Goal: Information Seeking & Learning: Learn about a topic

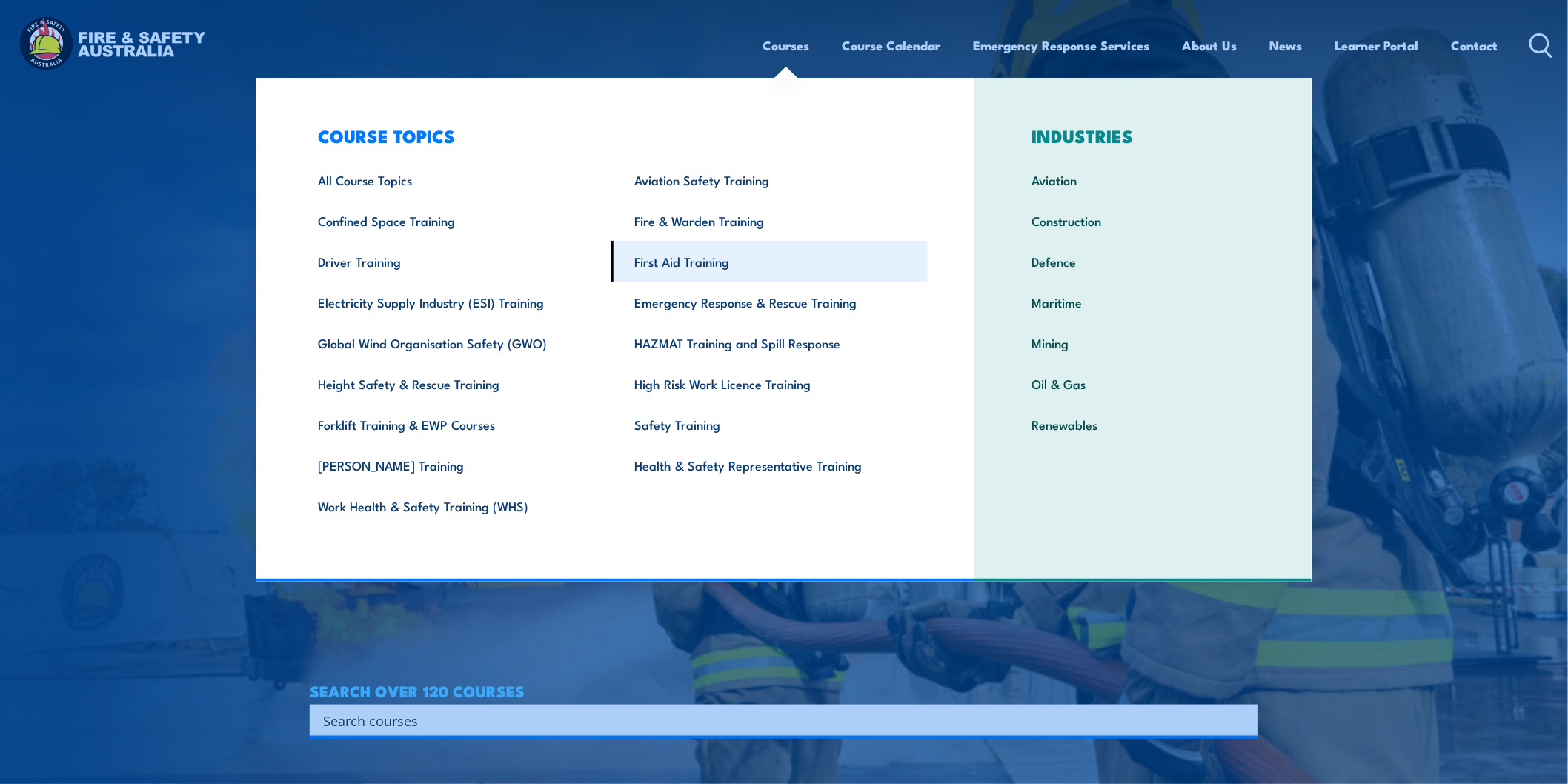
click at [687, 253] on link "First Aid Training" at bounding box center [769, 261] width 316 height 41
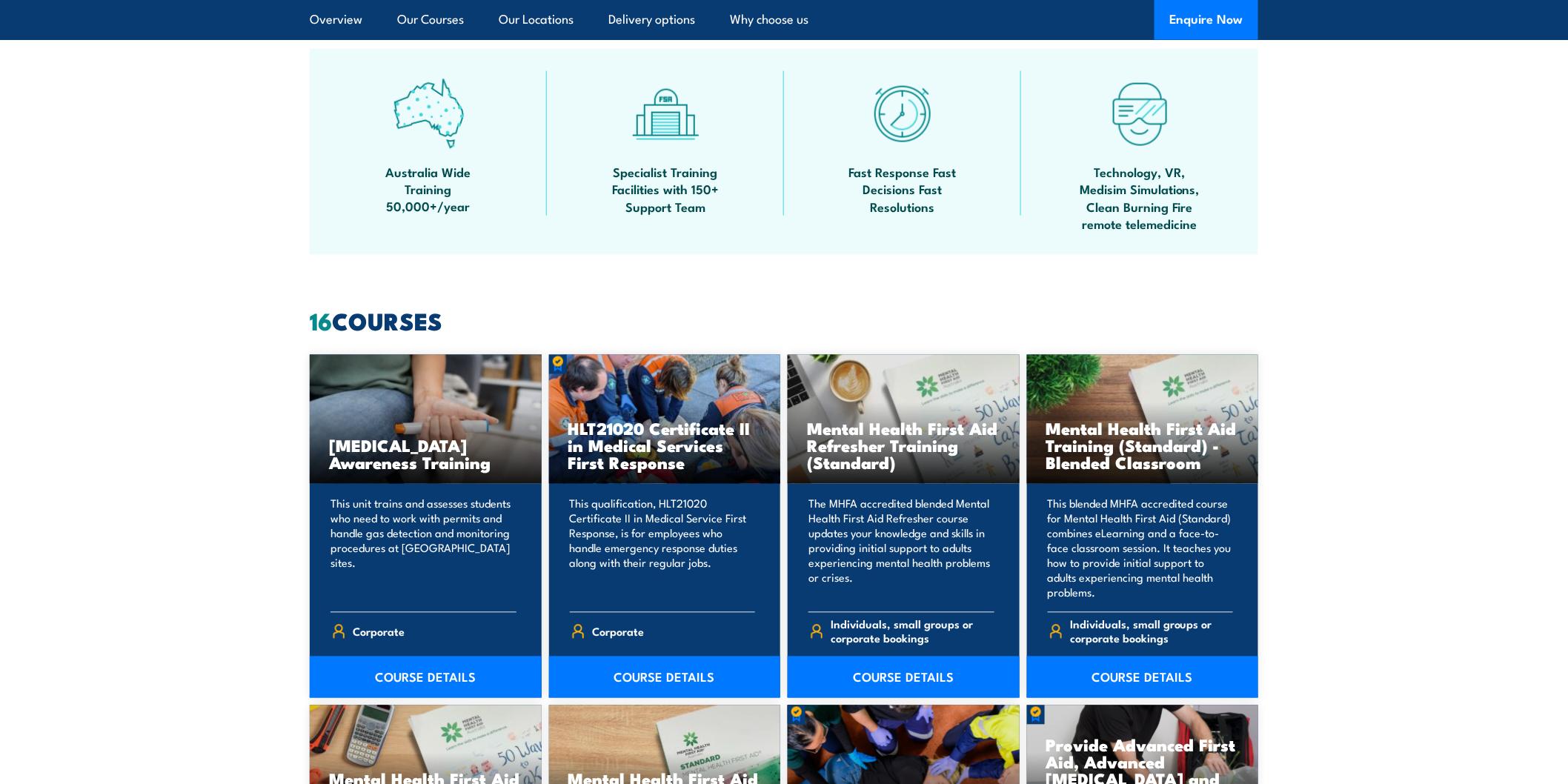
scroll to position [576, 0]
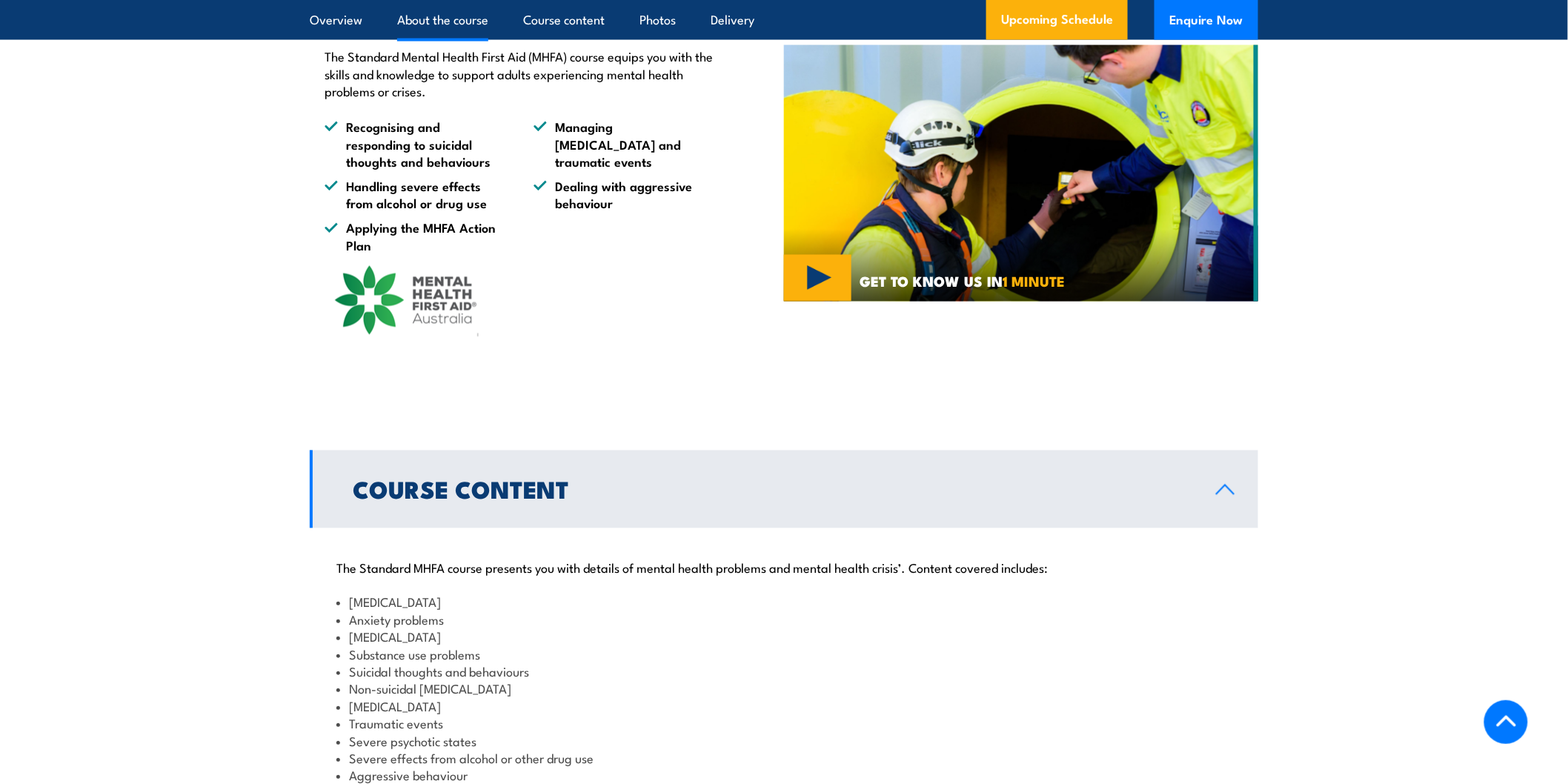
scroll to position [1316, 0]
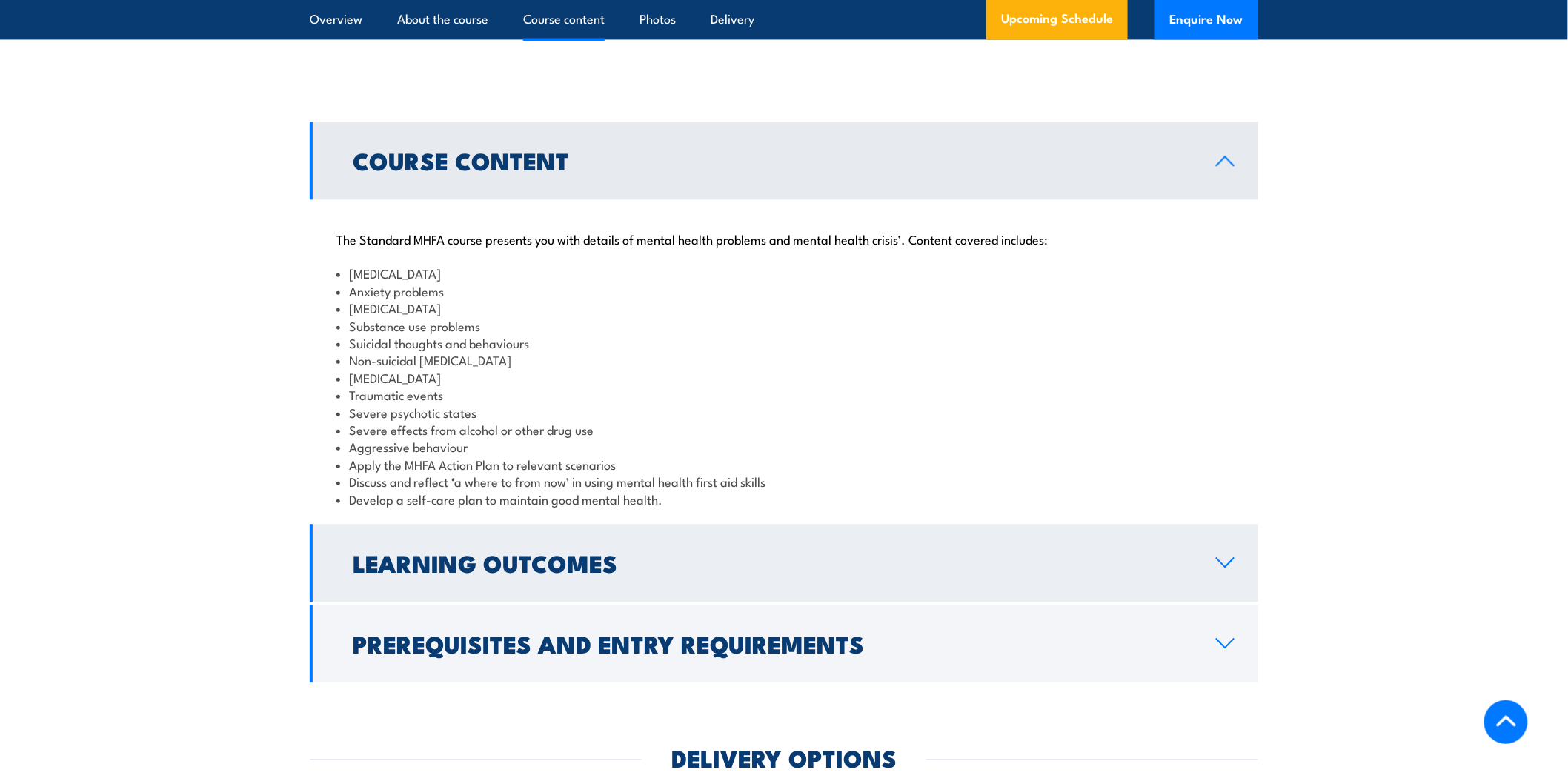
click at [772, 573] on h2 "Learning Outcomes" at bounding box center [772, 562] width 840 height 21
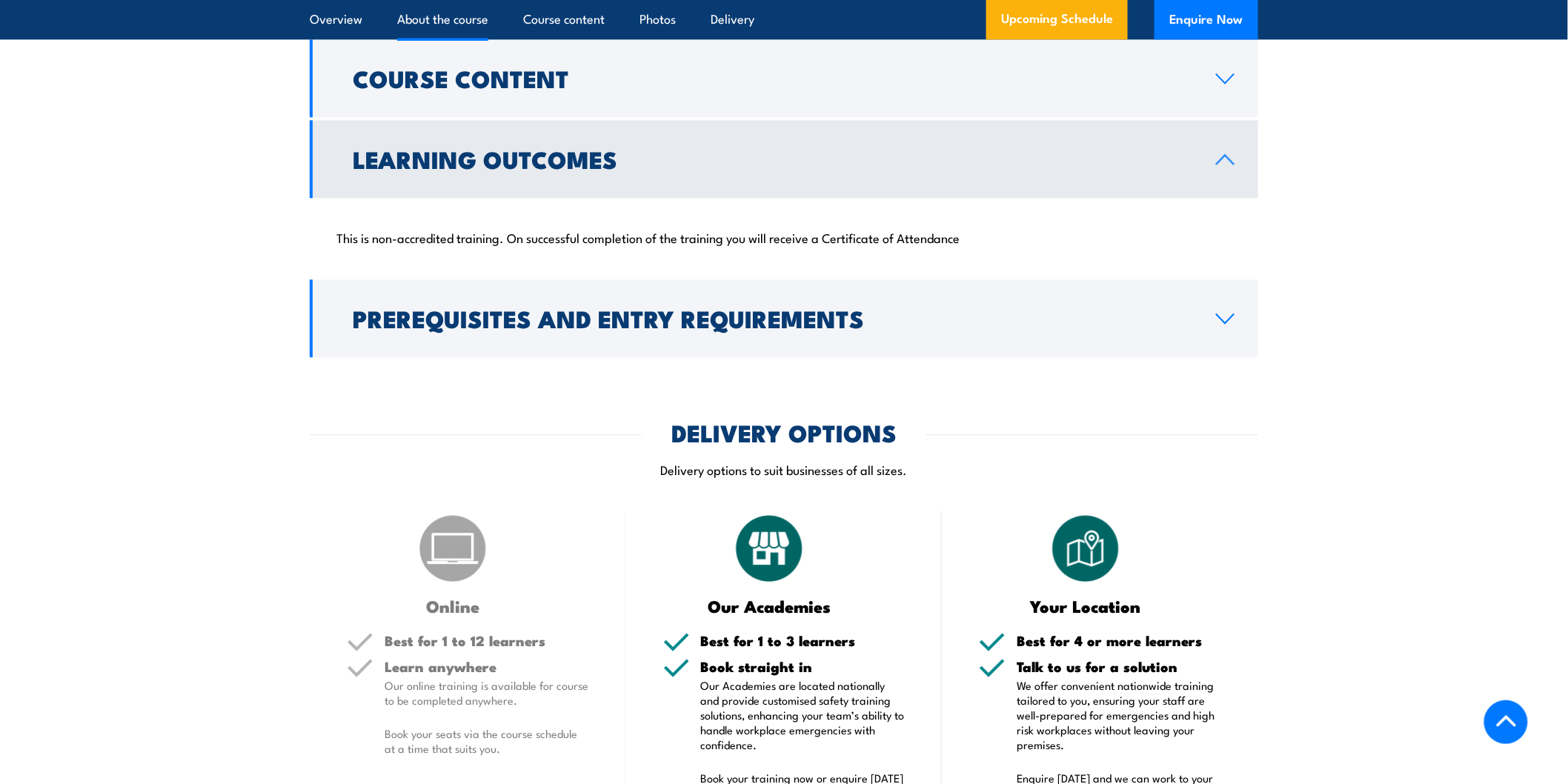
scroll to position [1152, 0]
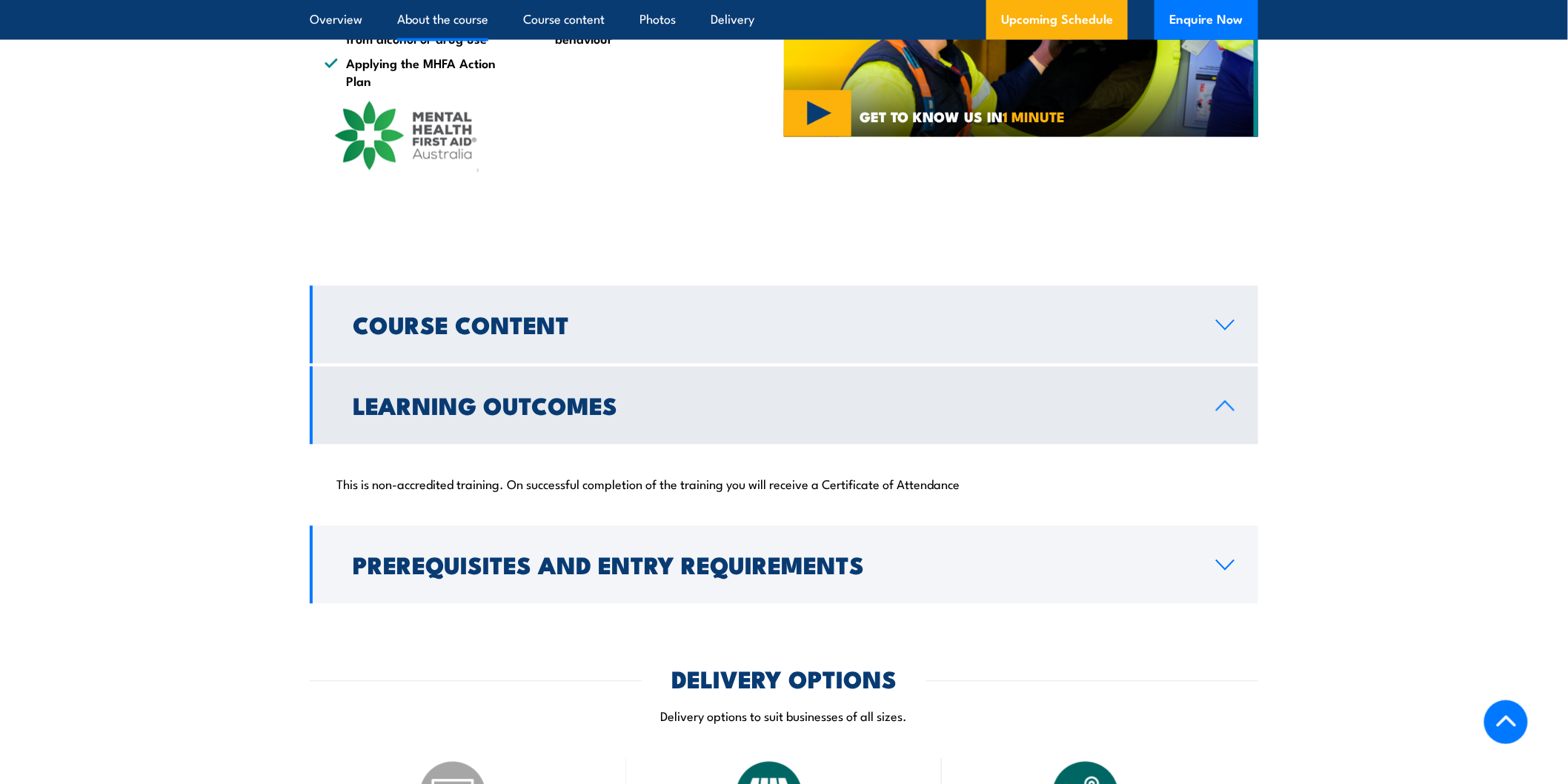
click at [566, 335] on h2 "Course Content" at bounding box center [772, 325] width 840 height 21
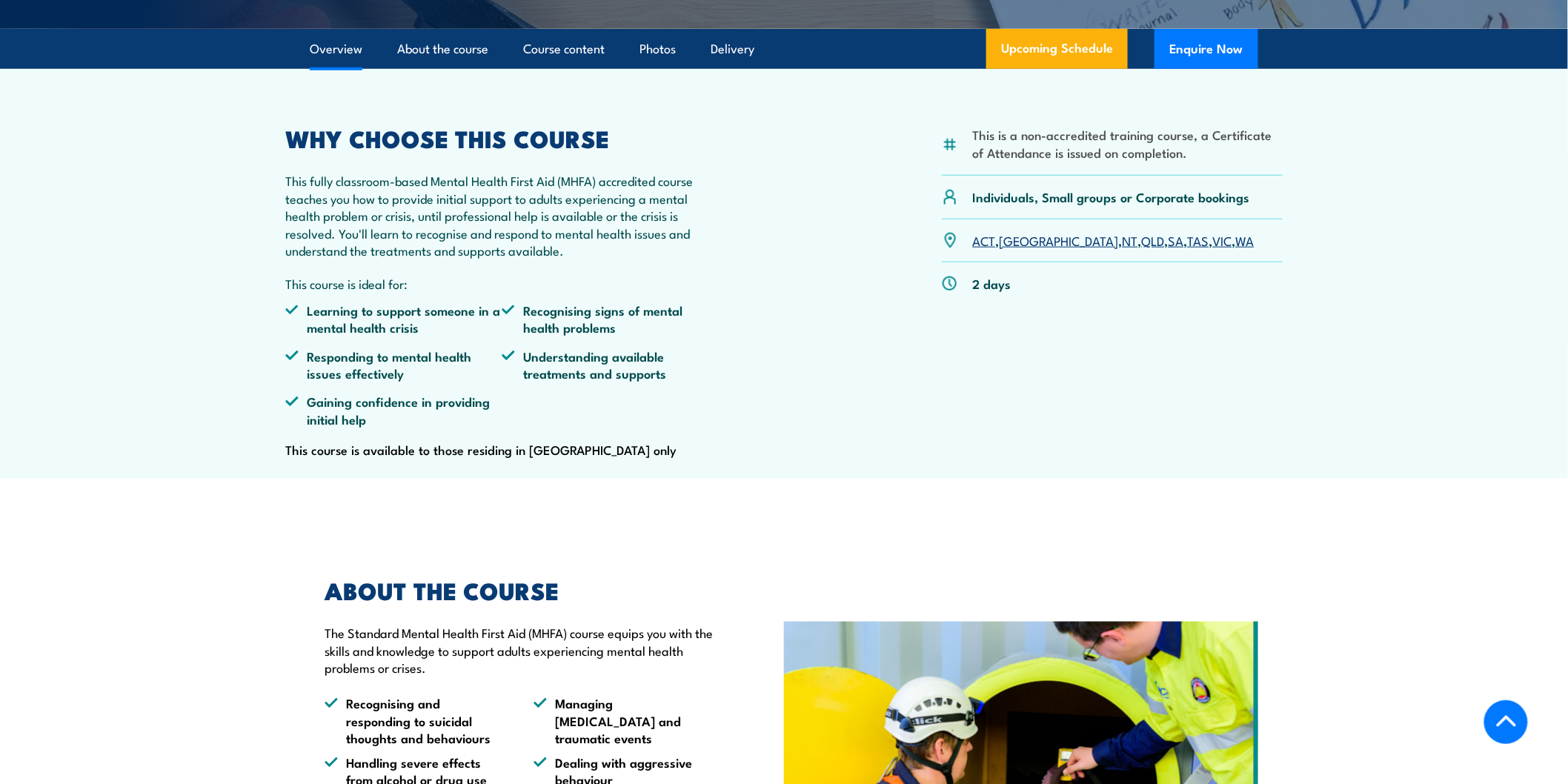
scroll to position [247, 0]
